Goal: Information Seeking & Learning: Understand process/instructions

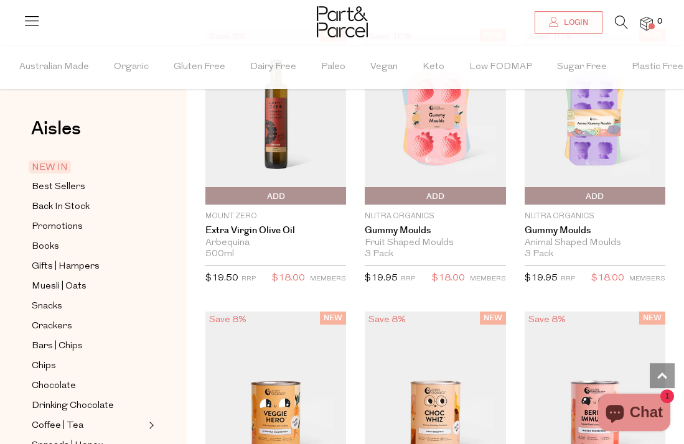
scroll to position [1351, 0]
click at [228, 206] on span "Add To Parcel" at bounding box center [276, 196] width 134 height 19
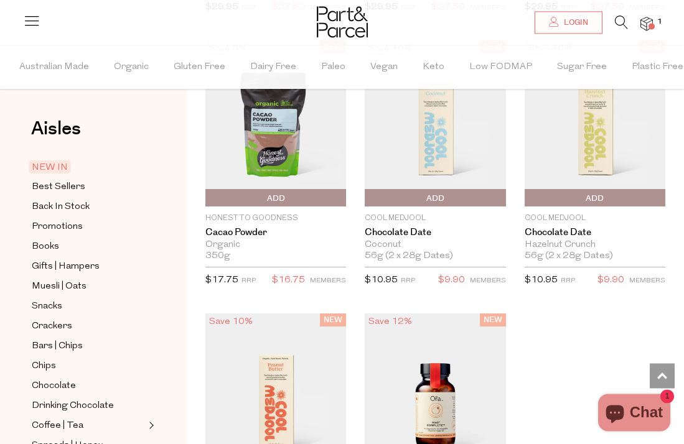
scroll to position [1896, 0]
click at [234, 208] on span "Add To Parcel" at bounding box center [276, 198] width 134 height 19
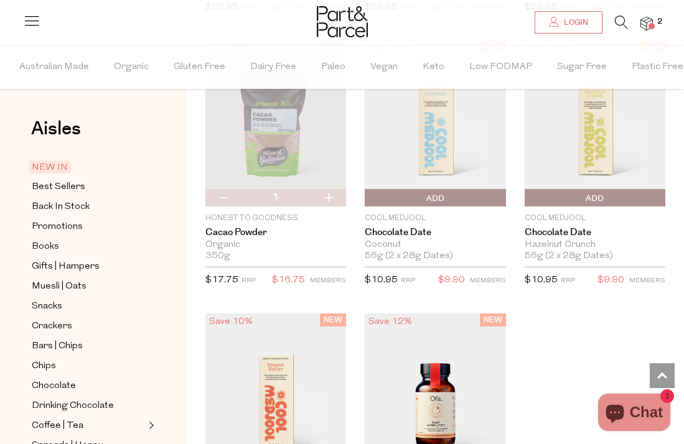
click at [417, 208] on span "Add To Parcel" at bounding box center [435, 198] width 134 height 19
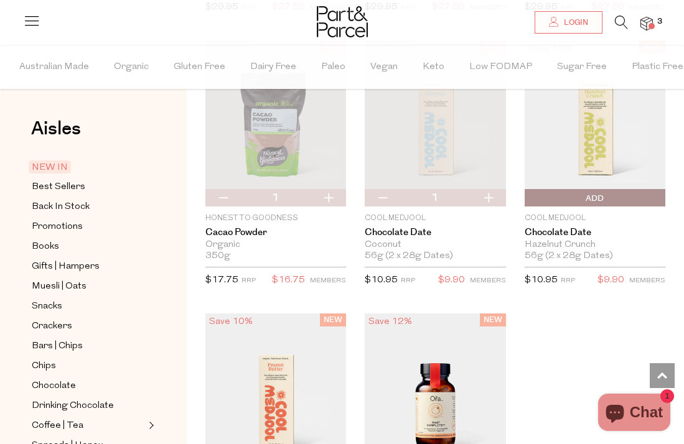
click at [651, 22] on img at bounding box center [647, 24] width 12 height 14
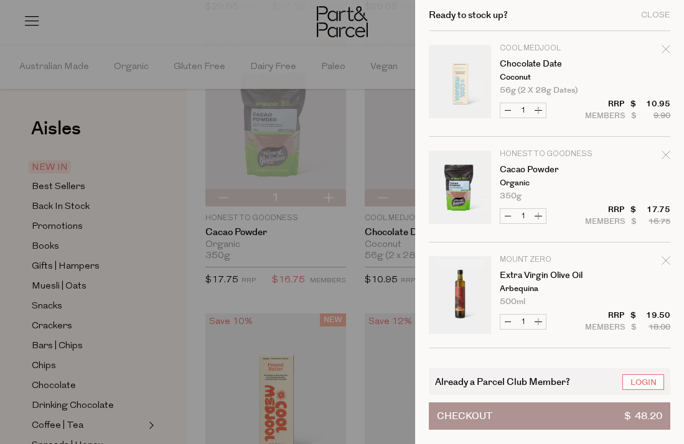
click at [649, 430] on span "$ 48.20" at bounding box center [643, 416] width 38 height 26
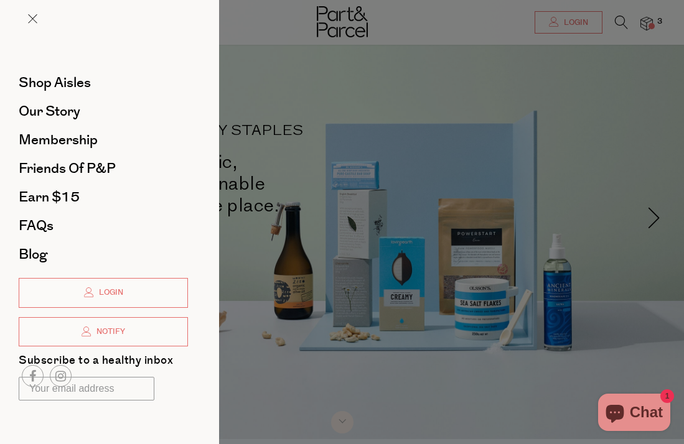
click at [31, 222] on span "FAQs" at bounding box center [36, 226] width 35 height 20
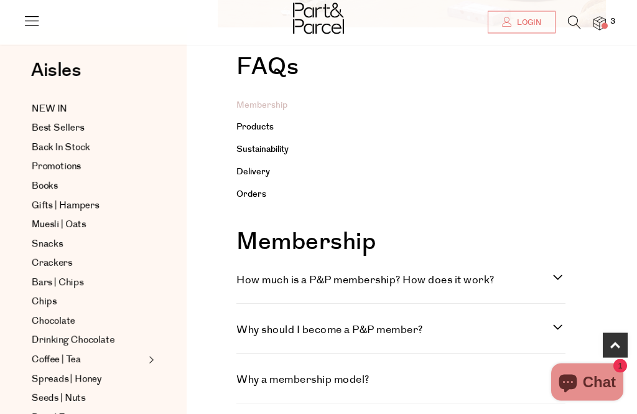
scroll to position [217, 0]
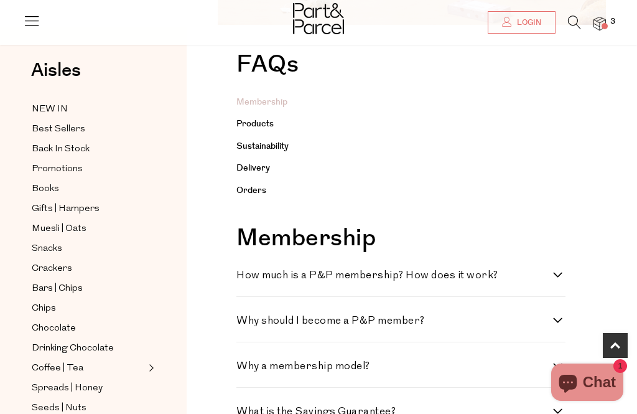
click at [263, 171] on link "Delivery" at bounding box center [254, 168] width 34 height 12
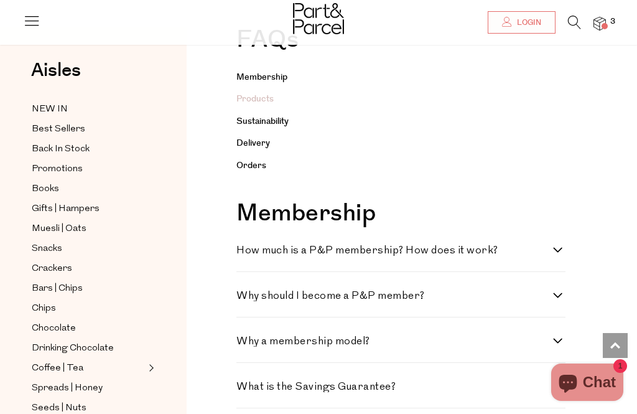
scroll to position [1558, 0]
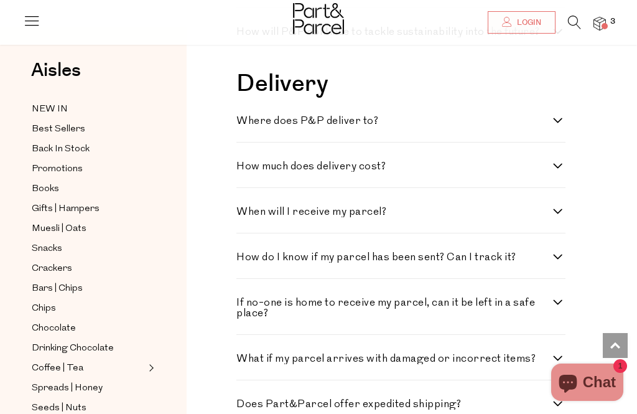
click at [558, 120] on label "Where does P&P deliver to?" at bounding box center [401, 121] width 329 height 11
click at [245, 120] on to\? "Where does P&P deliver to?" at bounding box center [241, 120] width 8 height 8
checkbox to\? "true"
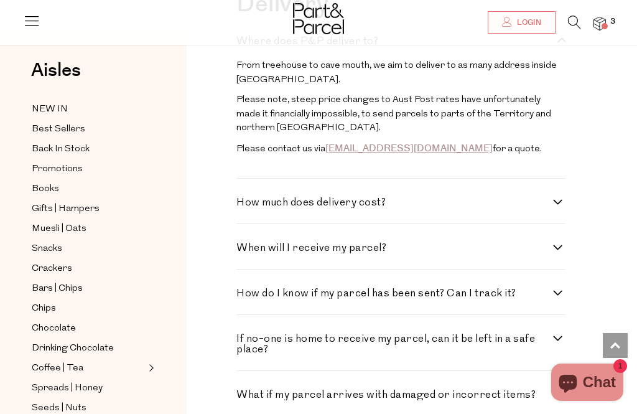
scroll to position [1662, 0]
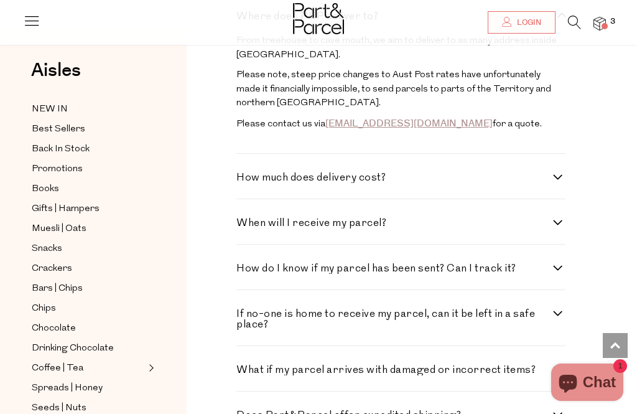
click at [565, 178] on label "How much does delivery cost?" at bounding box center [401, 177] width 329 height 11
click at [245, 178] on cost\? "How much does delivery cost?" at bounding box center [241, 176] width 8 height 8
checkbox cost\? "true"
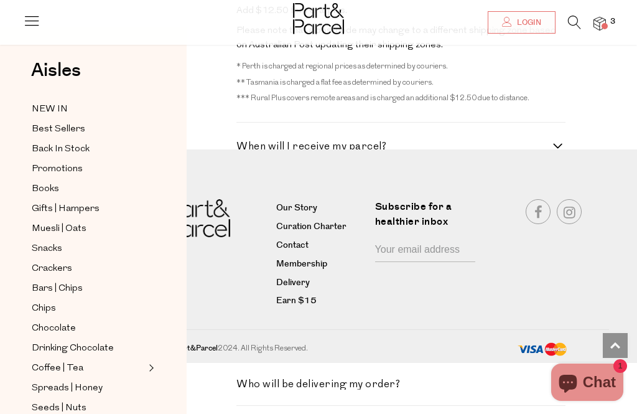
scroll to position [2493, 0]
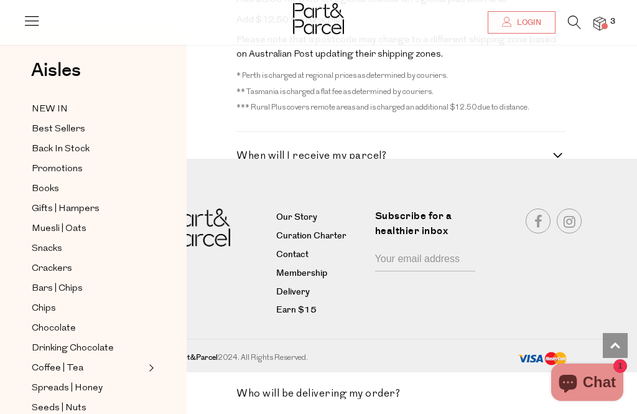
click at [563, 151] on label "When will I receive my parcel?" at bounding box center [401, 156] width 329 height 11
click at [245, 151] on parcel\? "When will I receive my parcel?" at bounding box center [241, 155] width 8 height 8
checkbox parcel\? "true"
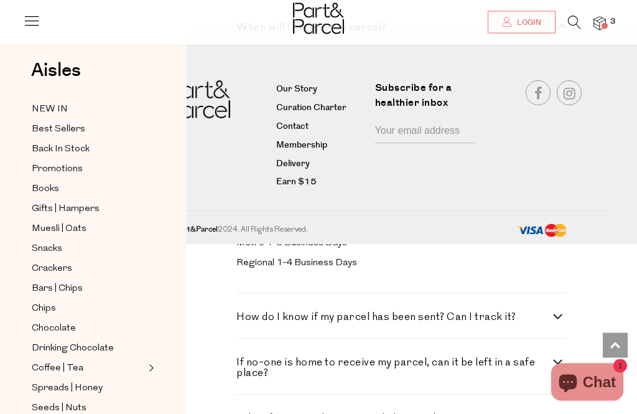
scroll to position [2621, 0]
click at [556, 312] on label "How do I know if my parcel has been sent? Can I track it?" at bounding box center [401, 317] width 329 height 11
click at [245, 312] on it\? "How do I know if my parcel has been sent? Can I track it?" at bounding box center [241, 316] width 8 height 8
checkbox it\? "true"
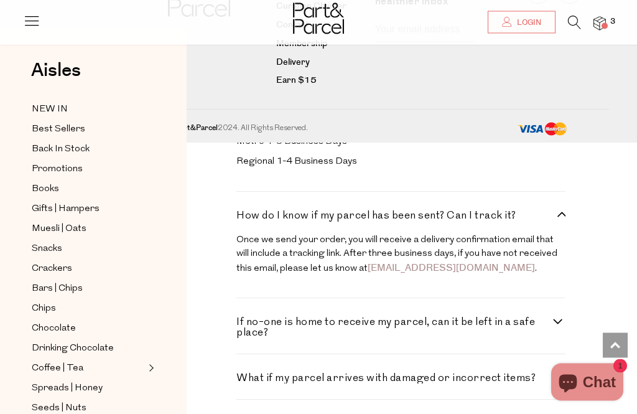
scroll to position [2724, 0]
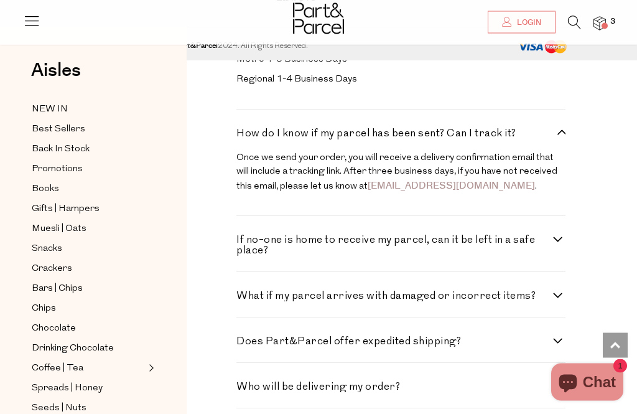
click at [561, 235] on label "If no-one is home to receive my parcel, can it be left in a safe place?" at bounding box center [401, 245] width 329 height 21
click at [245, 235] on place\? "If no-one is home to receive my parcel, can it be left in a safe place?" at bounding box center [241, 239] width 8 height 8
checkbox place\? "true"
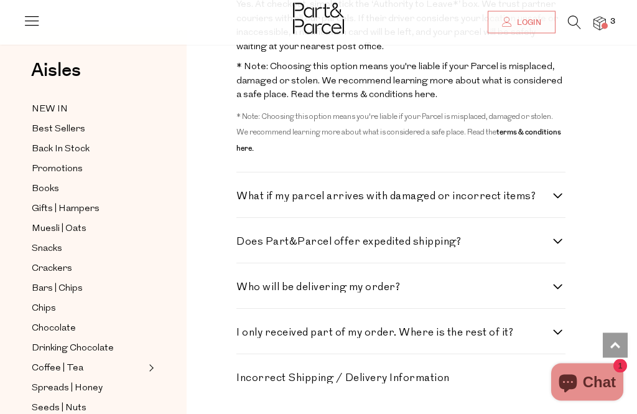
scroll to position [3076, 0]
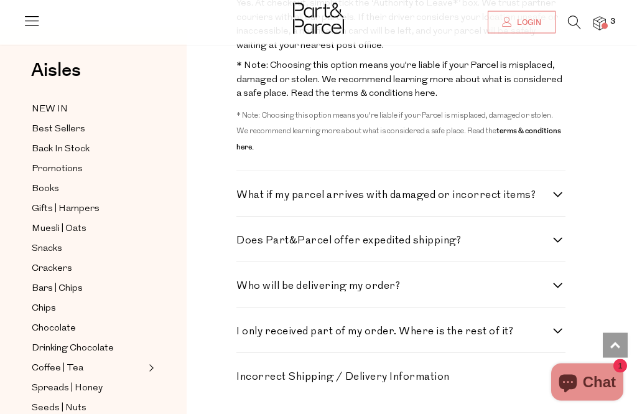
click at [559, 190] on label "What if my parcel arrives with damaged or incorrect items?" at bounding box center [401, 195] width 329 height 11
click at [245, 190] on items\? "What if my parcel arrives with damaged or incorrect items?" at bounding box center [241, 194] width 8 height 8
checkbox items\? "true"
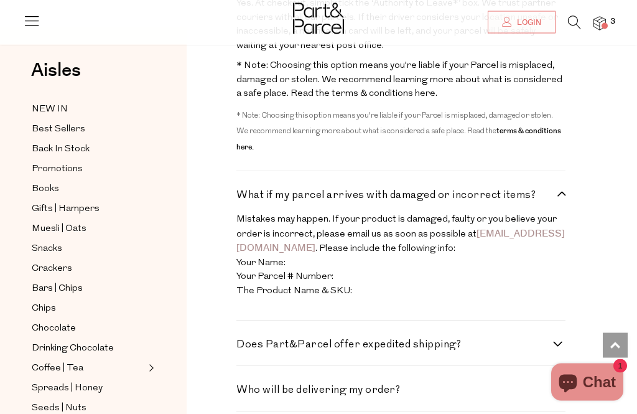
scroll to position [3076, 0]
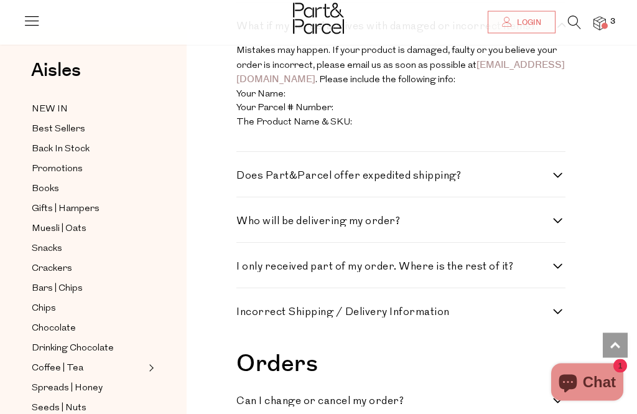
click at [563, 217] on label "Who will be delivering my order?" at bounding box center [401, 222] width 329 height 11
click at [245, 217] on order\? "Who will be delivering my order?" at bounding box center [241, 221] width 8 height 8
checkbox order\? "true"
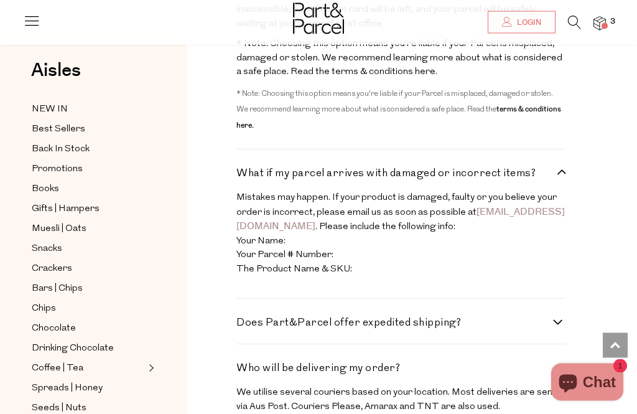
scroll to position [3090, 0]
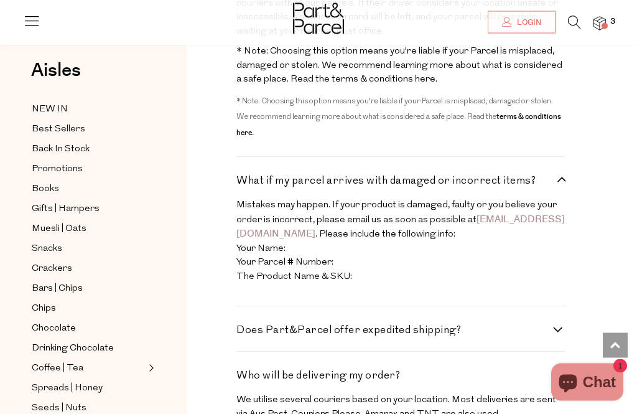
click at [601, 17] on img at bounding box center [600, 24] width 12 height 14
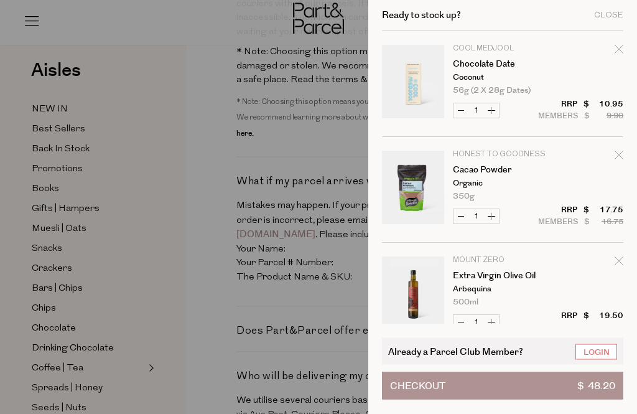
scroll to position [3091, 0]
click at [616, 49] on icon "Remove Chocolate Date" at bounding box center [619, 49] width 9 height 9
type input "Add Membership"
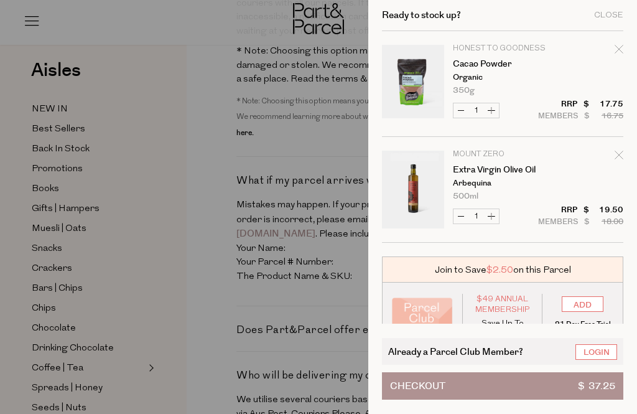
click at [616, 51] on icon "Remove Cacao Powder" at bounding box center [619, 49] width 9 height 9
type input "Add Membership"
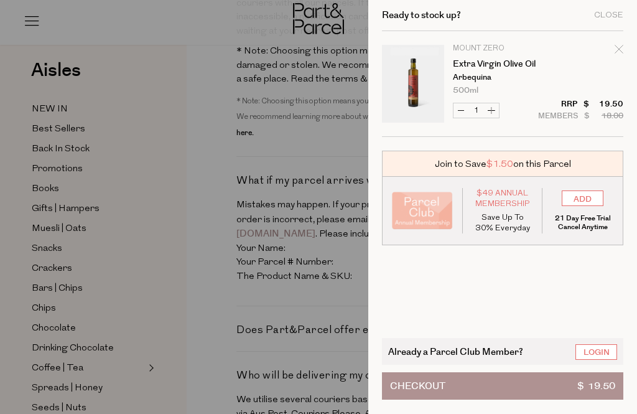
click at [618, 53] on icon "Remove Extra Virgin Olive Oil" at bounding box center [619, 49] width 9 height 9
type input "Add Membership"
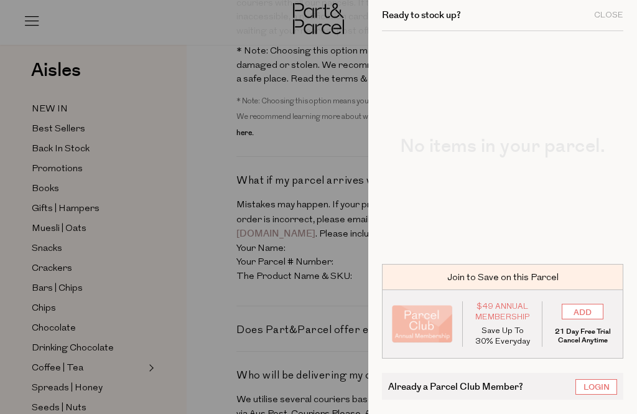
click at [609, 19] on div "Close" at bounding box center [609, 15] width 29 height 8
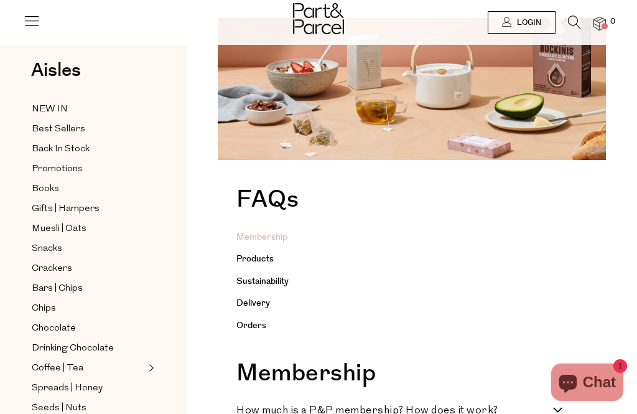
scroll to position [0, 0]
